Goal: Check status: Check status

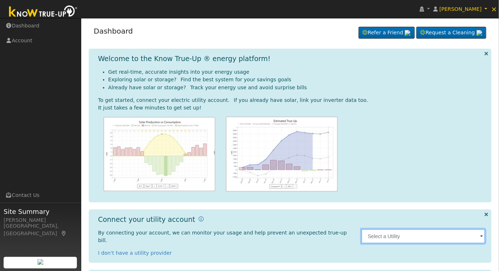
click at [409, 229] on input "text" at bounding box center [423, 236] width 124 height 14
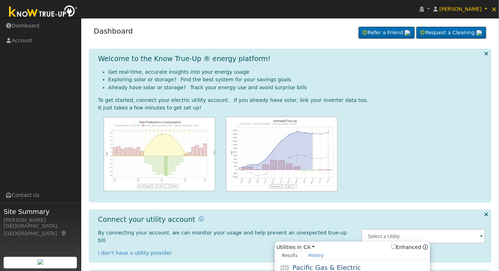
click at [328, 262] on div "Pacific Gas & Electric PG&E" at bounding box center [359, 270] width 134 height 16
type input "PG&E"
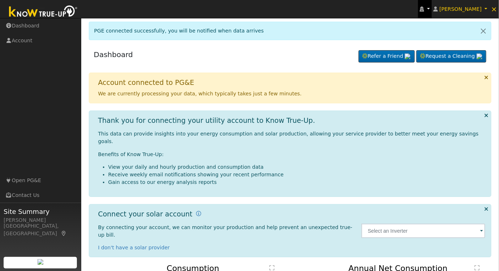
click at [432, 10] on link at bounding box center [425, 9] width 14 height 18
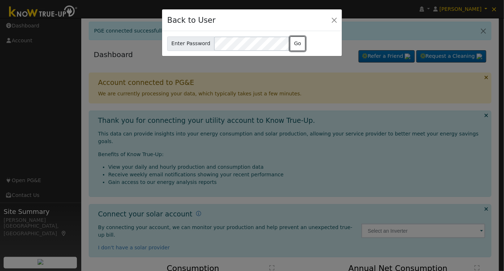
click at [290, 44] on button "Go" at bounding box center [298, 43] width 16 height 14
